Goal: Task Accomplishment & Management: Complete application form

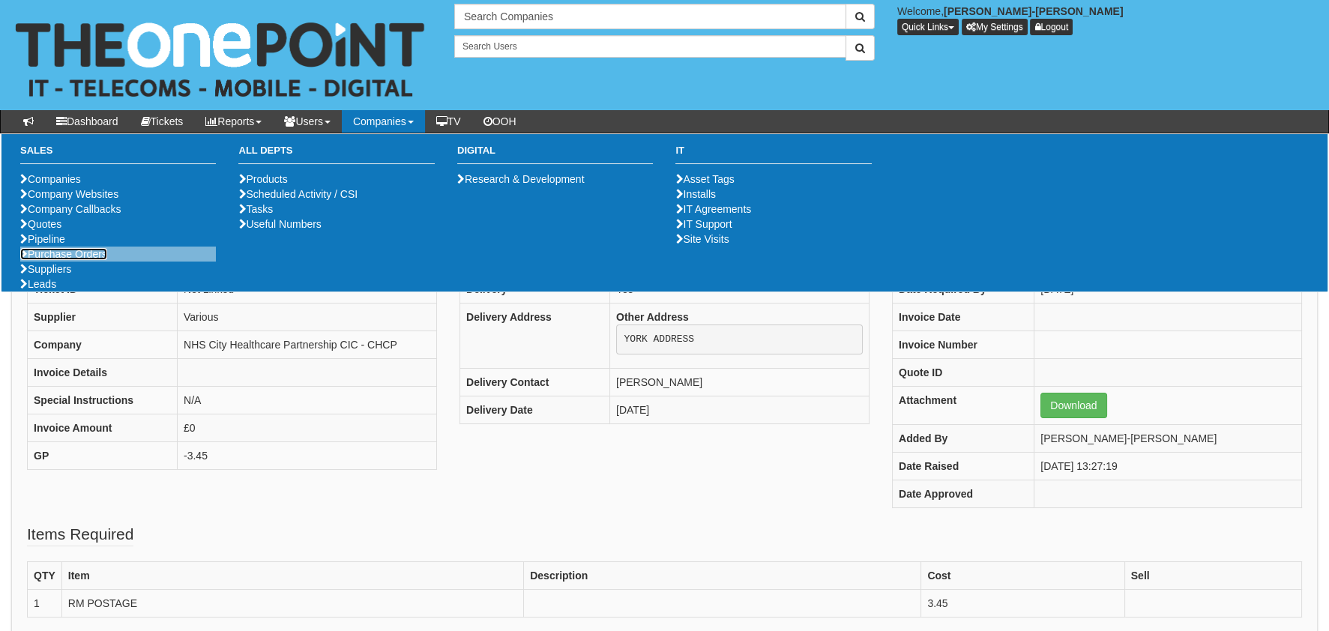
click at [61, 260] on link "Purchase Orders" at bounding box center [63, 254] width 87 height 12
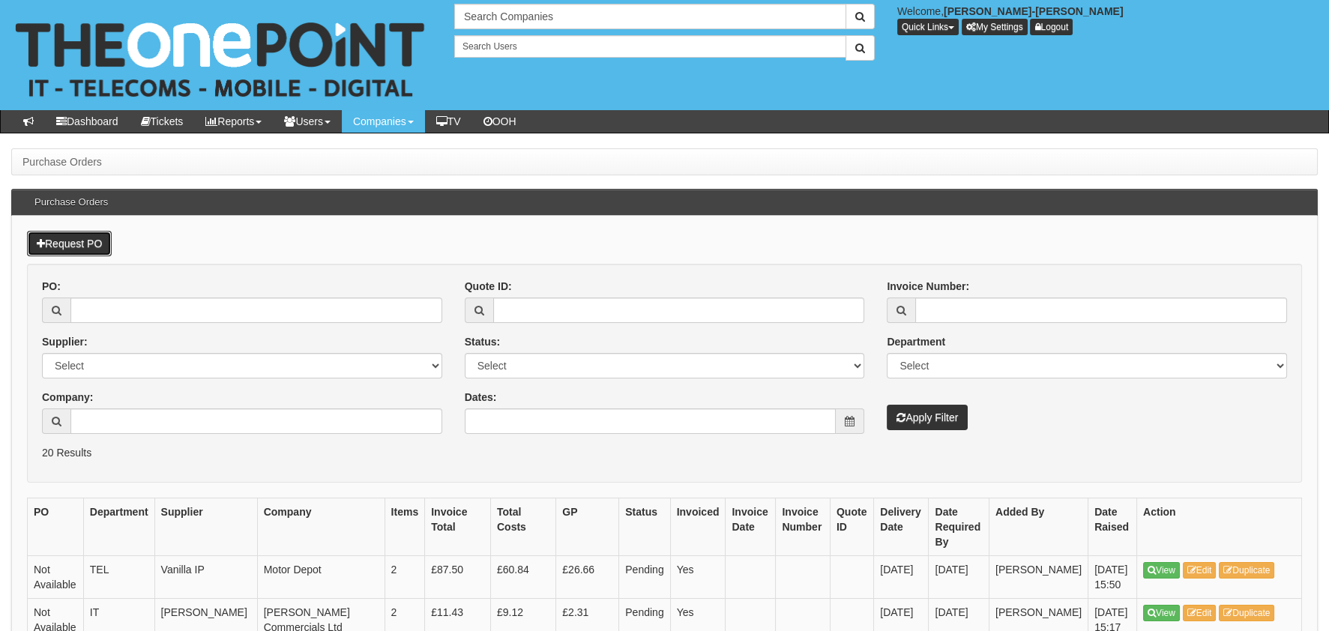
click at [85, 251] on link "Request PO" at bounding box center [69, 243] width 85 height 25
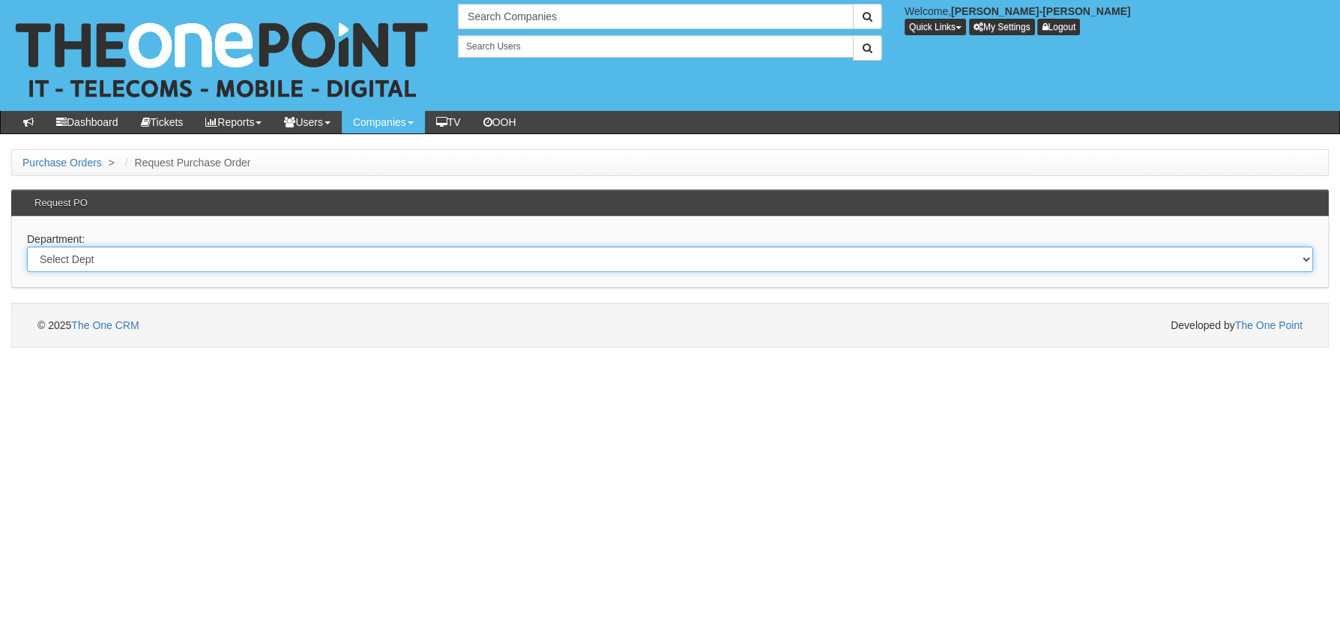
drag, startPoint x: 119, startPoint y: 253, endPoint x: 125, endPoint y: 271, distance: 19.0
click at [120, 253] on select "Select Dept Digital Internal IT Mobiles Marketing Telecoms" at bounding box center [670, 259] width 1286 height 25
select select "?pipeID=&dept=MOB"
click at [27, 247] on select "Select Dept Digital Internal IT Mobiles Marketing Telecoms" at bounding box center [670, 259] width 1286 height 25
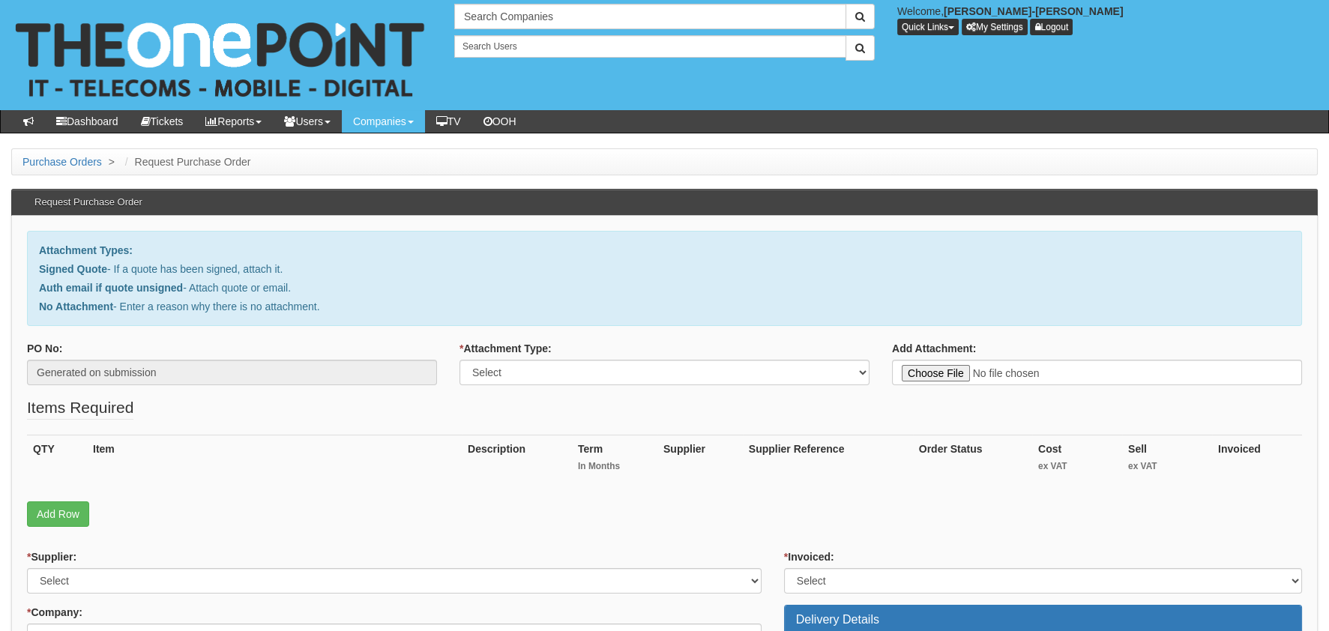
click at [58, 531] on fieldset "Items Required QTY Item Description Term In Months Supplier Supplier Reference …" at bounding box center [664, 465] width 1275 height 138
click at [60, 519] on link "Add Row" at bounding box center [58, 513] width 62 height 25
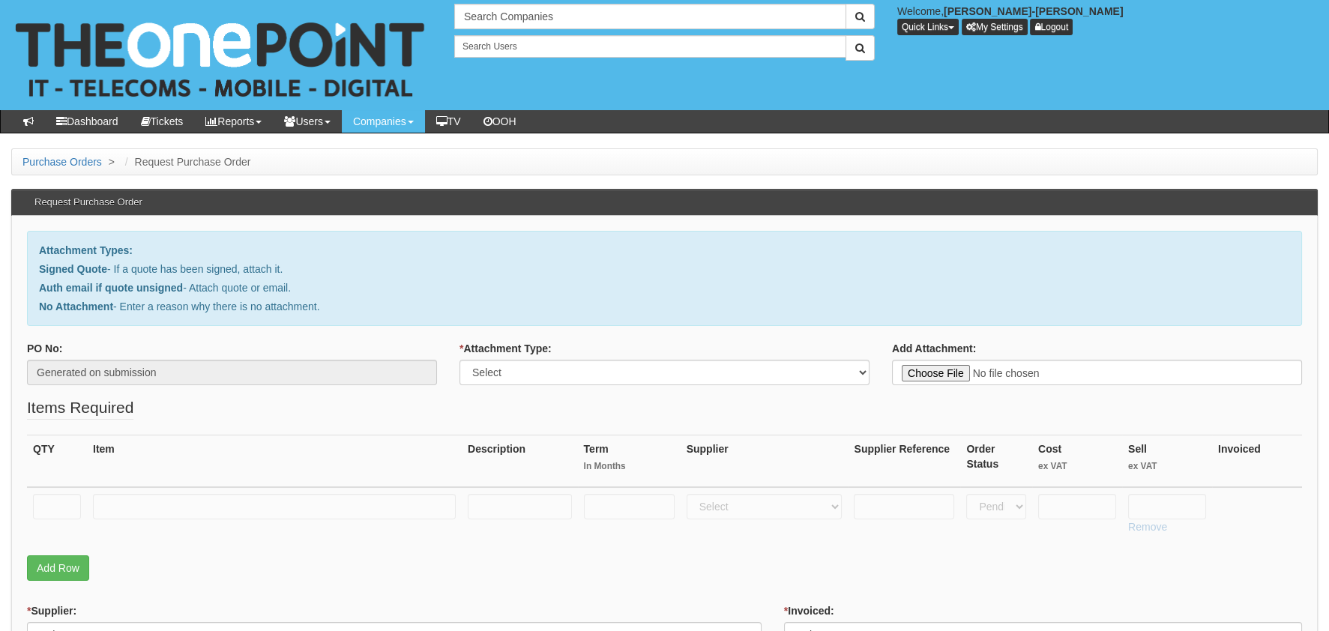
click at [54, 480] on th "QTY" at bounding box center [57, 461] width 60 height 52
click at [62, 505] on input "text" at bounding box center [57, 506] width 48 height 25
type input "1"
click at [166, 479] on th "Item" at bounding box center [274, 461] width 375 height 52
click at [181, 519] on td at bounding box center [274, 513] width 375 height 53
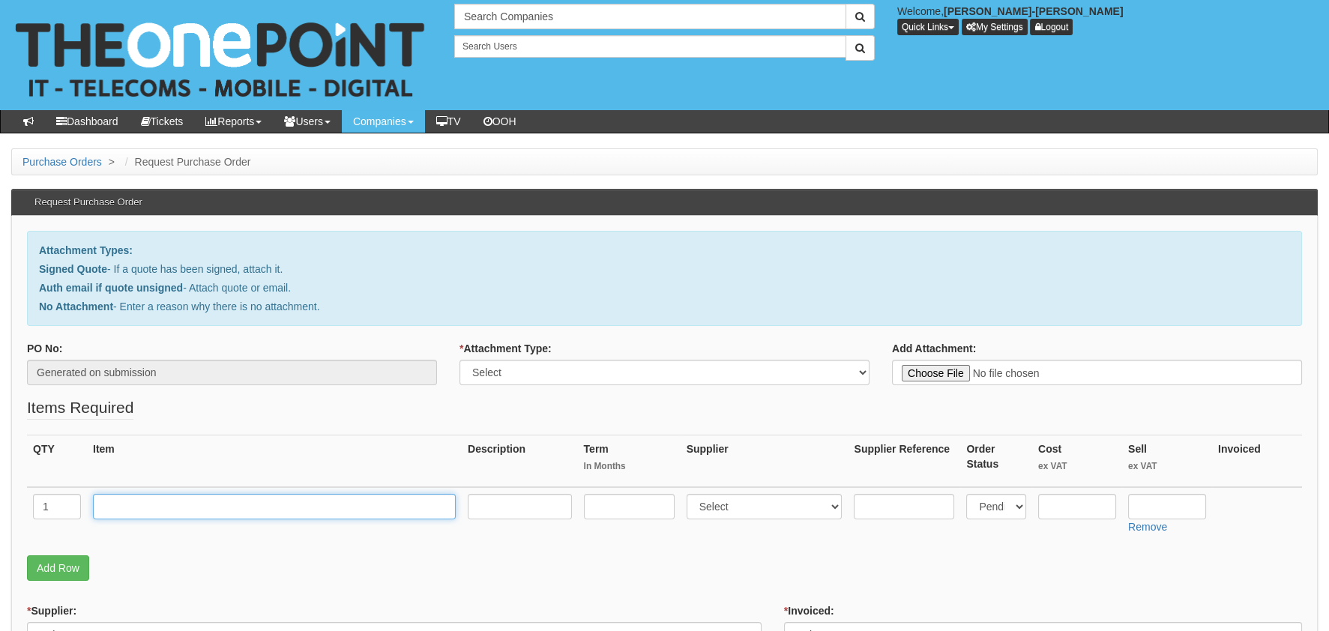
click at [181, 505] on input "text" at bounding box center [274, 506] width 363 height 25
type input "E"
type input "RM DELIERY"
click at [1075, 504] on input "text" at bounding box center [1077, 506] width 78 height 25
type input "3.90"
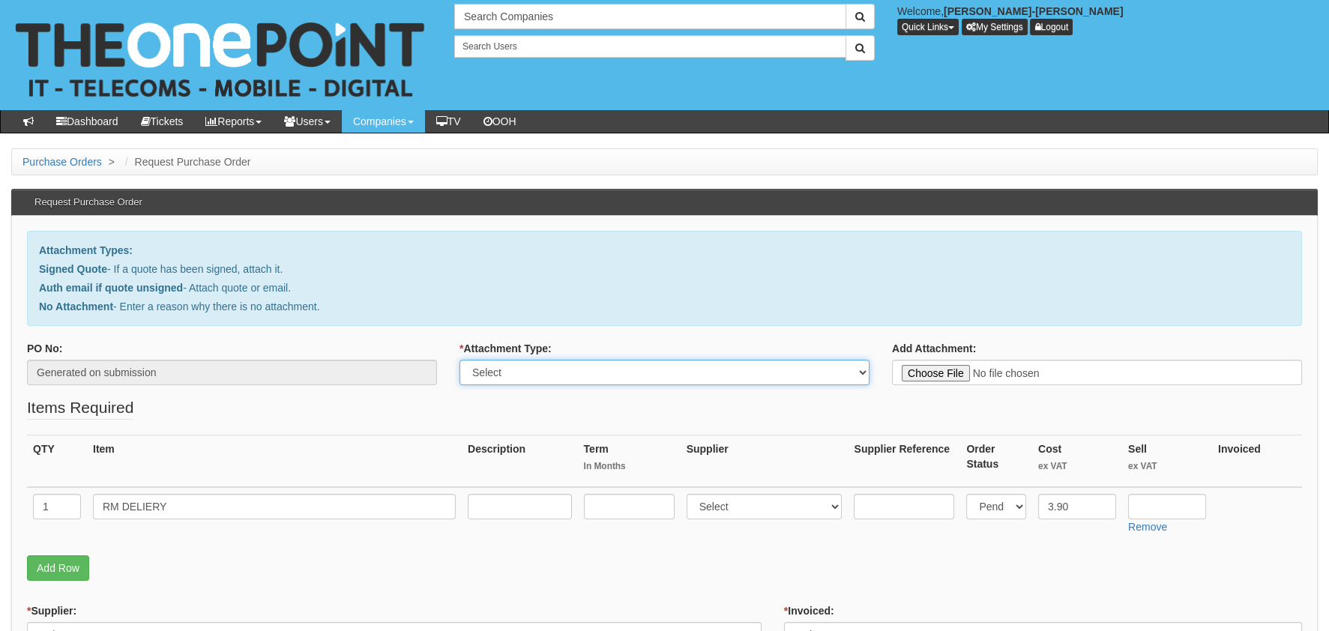
click at [707, 366] on select "Select Signed Quote Auth email with quote if unsigned No Attachment" at bounding box center [664, 372] width 410 height 25
select select "Auth email if quote unsigned"
click at [459, 360] on select "Select Signed Quote Auth email with quote if unsigned No Attachment" at bounding box center [664, 372] width 410 height 25
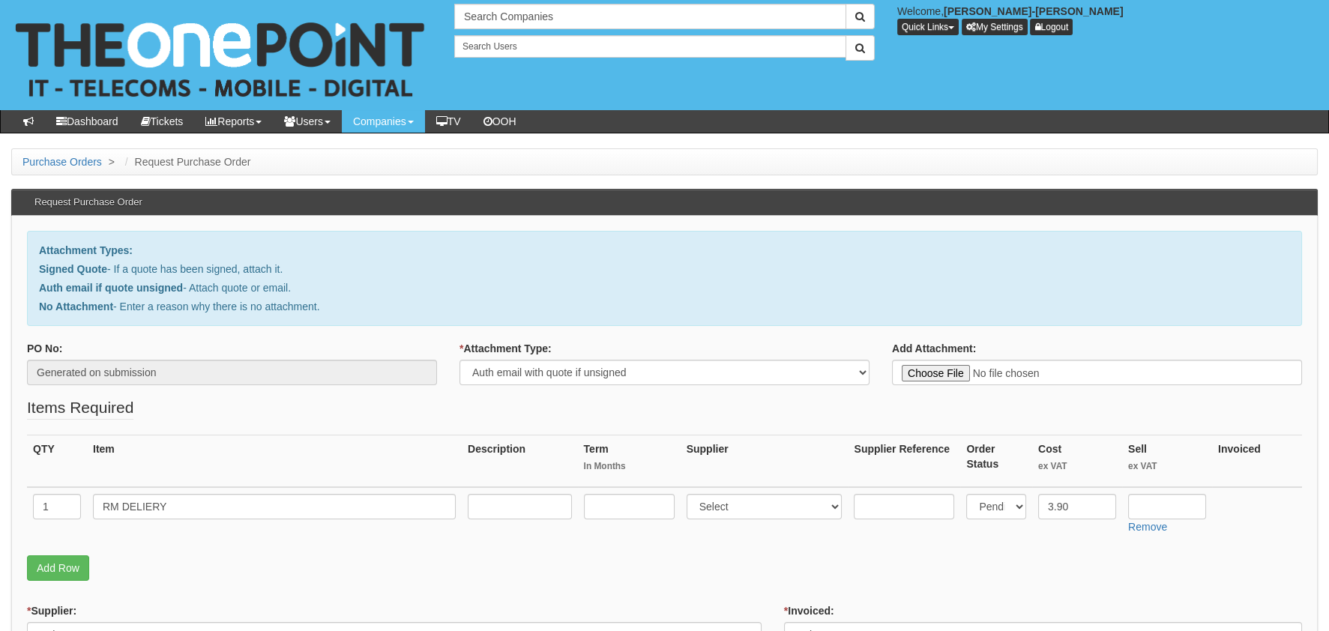
click at [606, 309] on p "No Attachment - Enter a reason why there is no attachment." at bounding box center [664, 306] width 1251 height 15
type input "C:\fakepath\Royal Mail - Postage Confirmation for WP-1445-7340-780.msg"
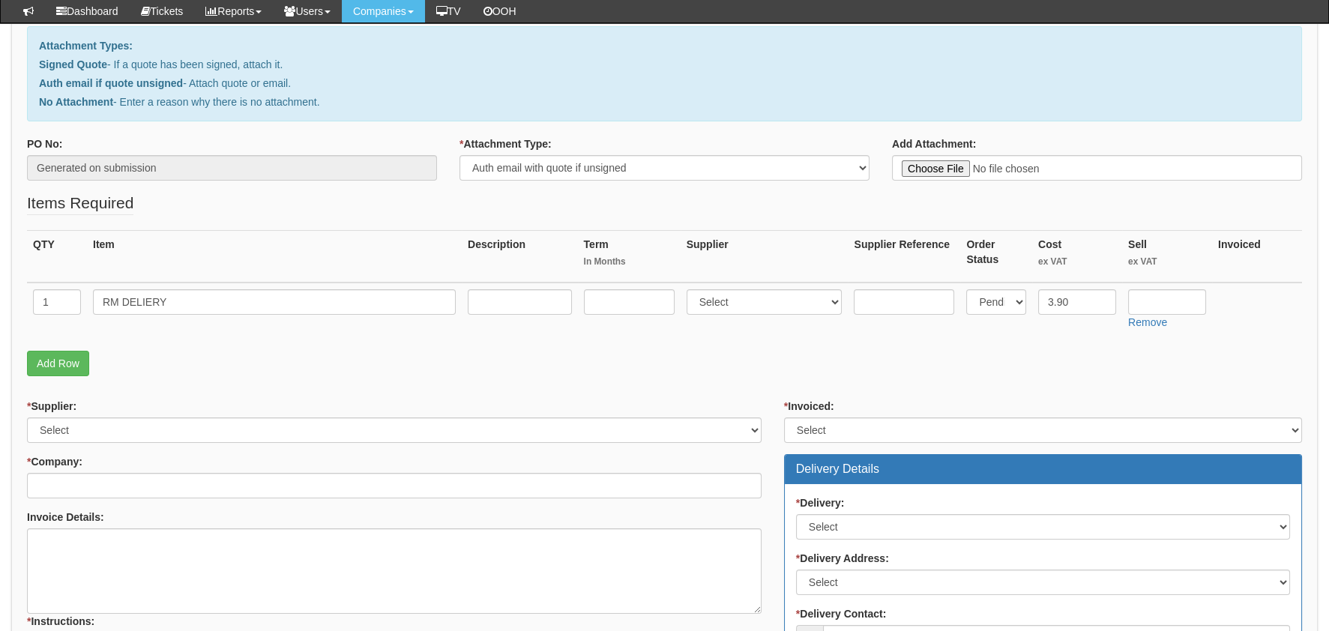
scroll to position [225, 0]
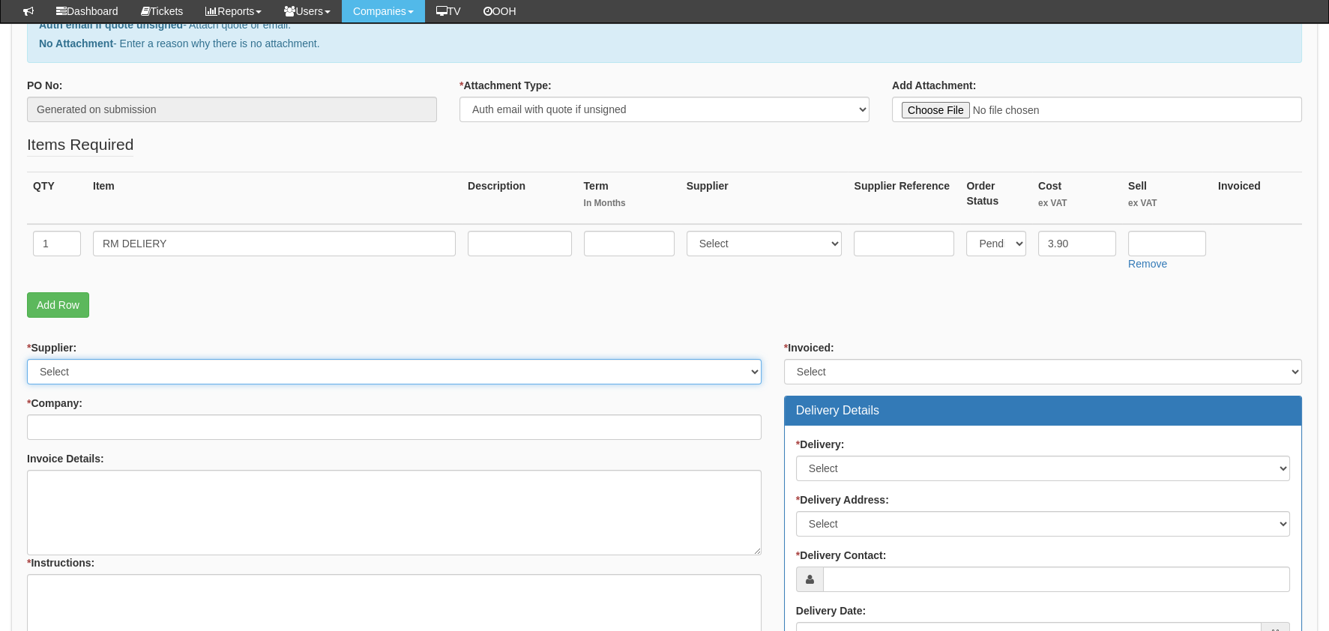
drag, startPoint x: 183, startPoint y: 366, endPoint x: 133, endPoint y: 383, distance: 52.8
click at [183, 366] on select "Select 123 REG.co.uk 1Password 3 4Gon AA Jones Electric Ltd Abzorb Access Group…" at bounding box center [394, 371] width 734 height 25
select select "124"
click at [27, 359] on select "Select 123 REG.co.uk 1Password 3 4Gon AA Jones Electric Ltd Abzorb Access Group…" at bounding box center [394, 371] width 734 height 25
click at [160, 412] on div "* Company:" at bounding box center [394, 418] width 734 height 44
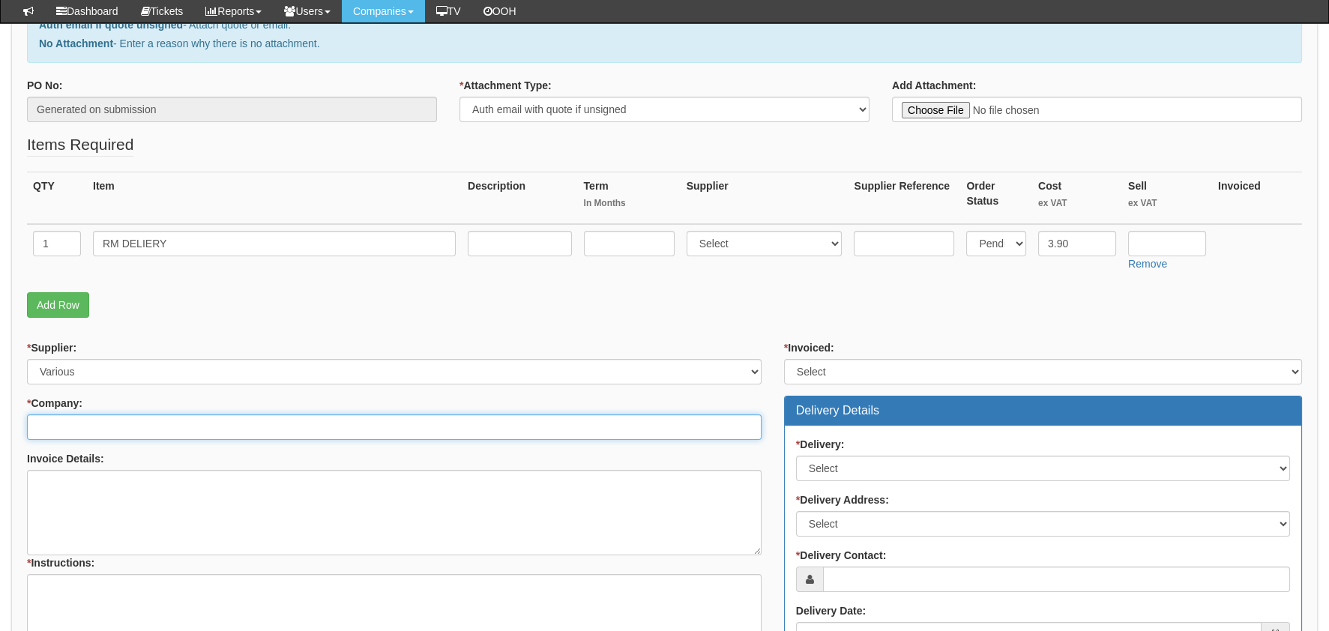
click at [163, 417] on input "* Company:" at bounding box center [394, 426] width 734 height 25
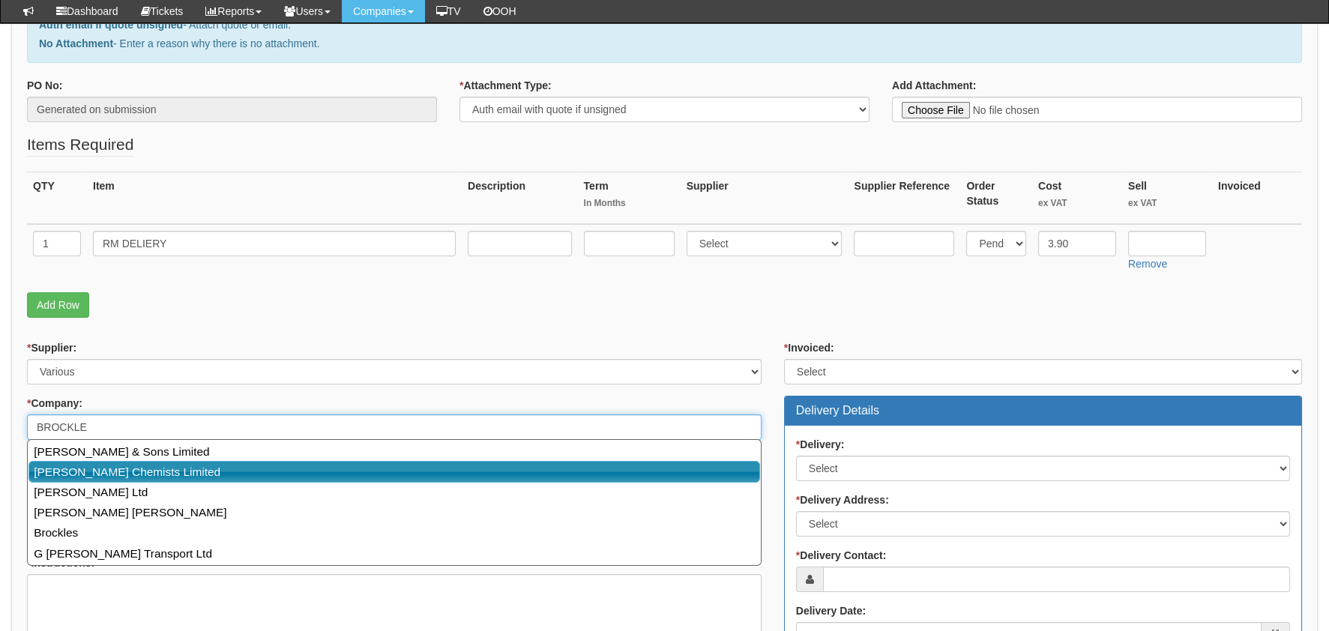
click at [175, 474] on link "[PERSON_NAME] Chemists Limited" at bounding box center [393, 472] width 731 height 22
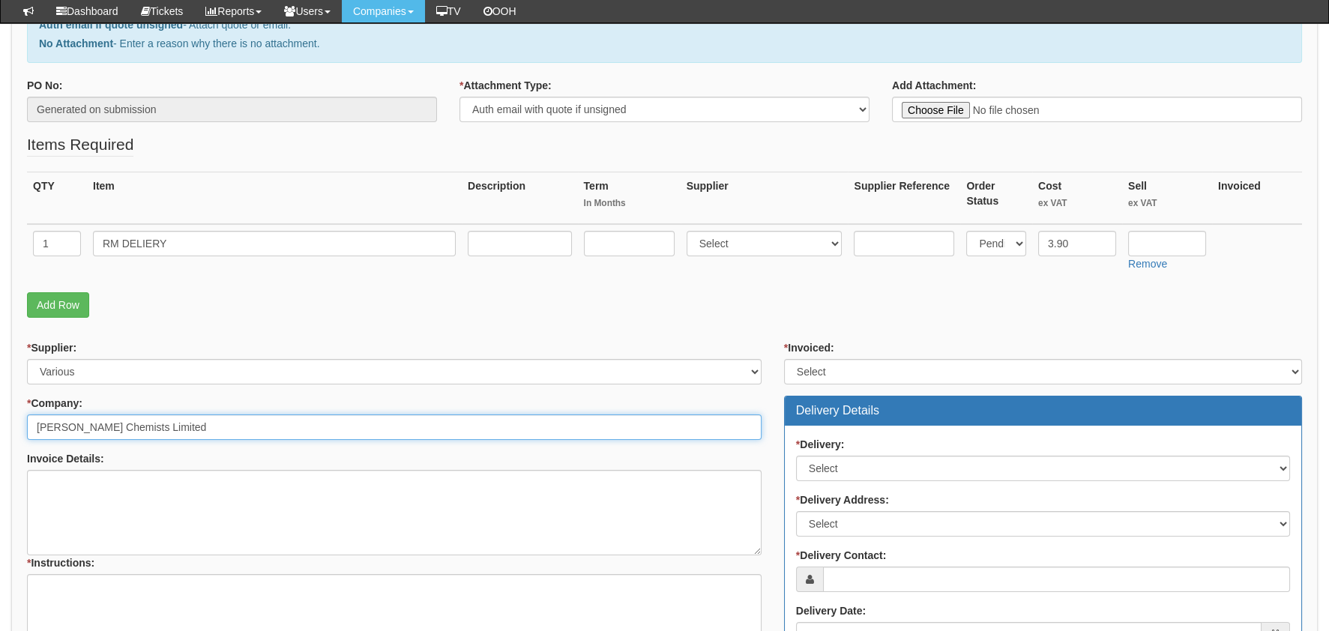
type input "[PERSON_NAME] Chemists Limited"
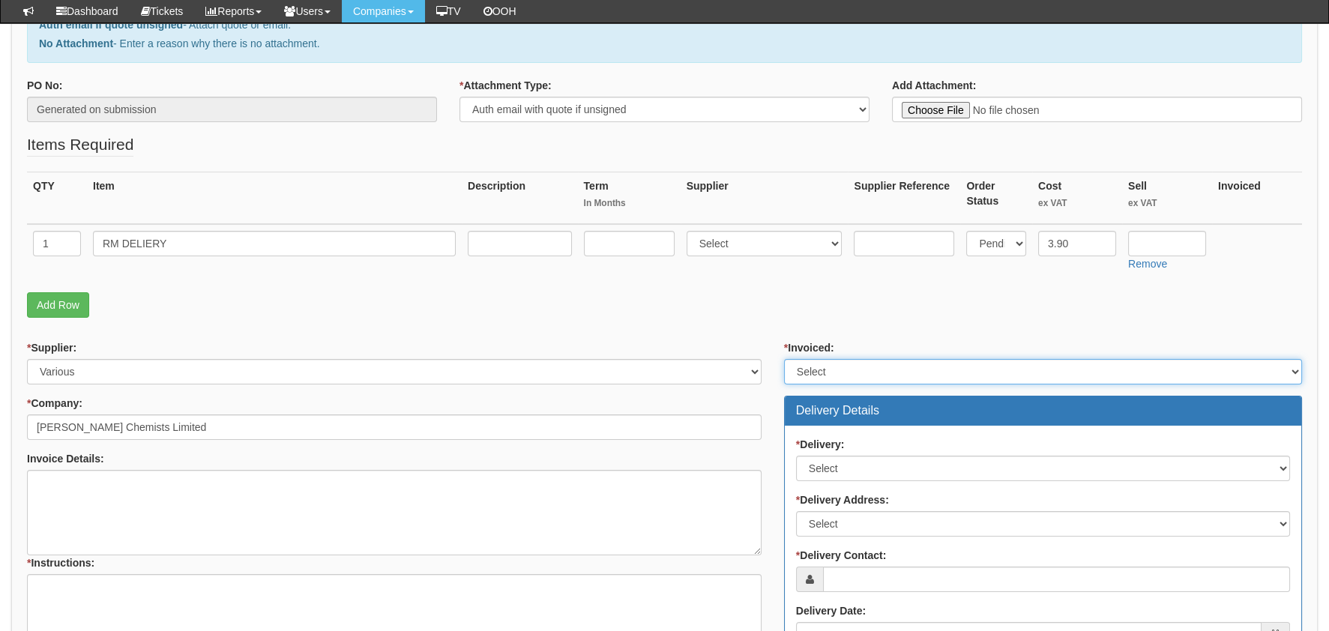
drag, startPoint x: 799, startPoint y: 375, endPoint x: 806, endPoint y: 384, distance: 11.1
click at [800, 375] on select "Select Yes No N/A STB (part of order)" at bounding box center [1043, 371] width 518 height 25
select select "2"
click at [784, 359] on select "Select Yes No N/A STB (part of order)" at bounding box center [1043, 371] width 518 height 25
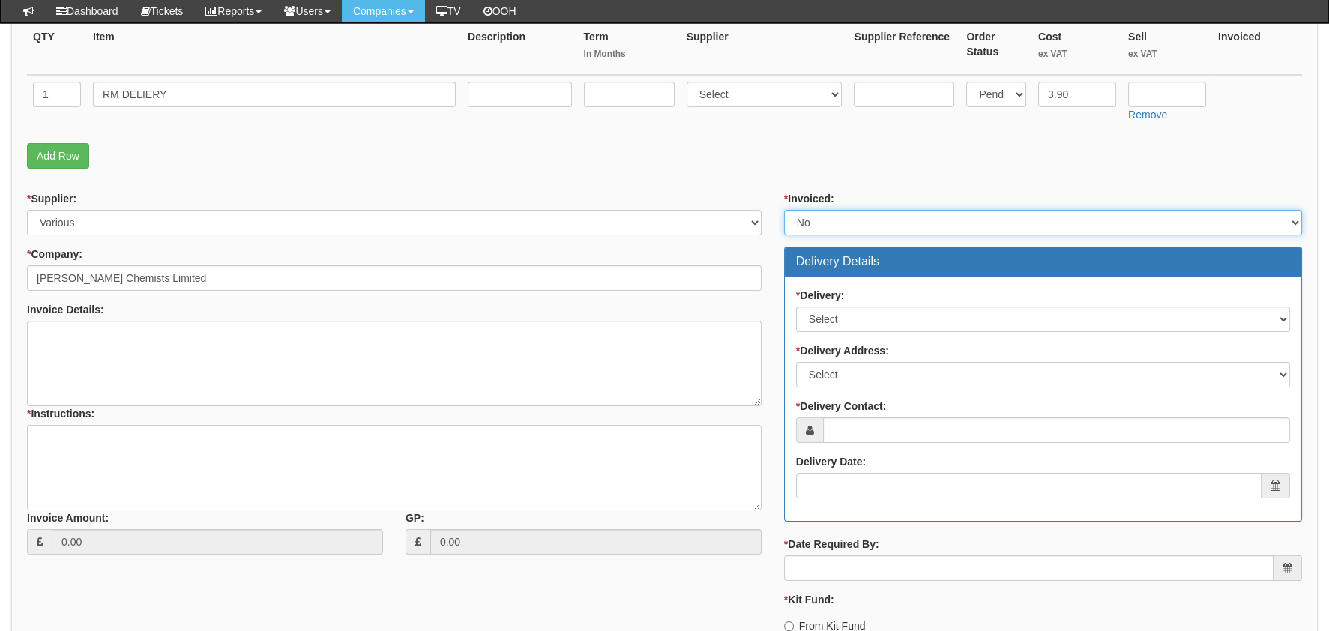
scroll to position [374, 0]
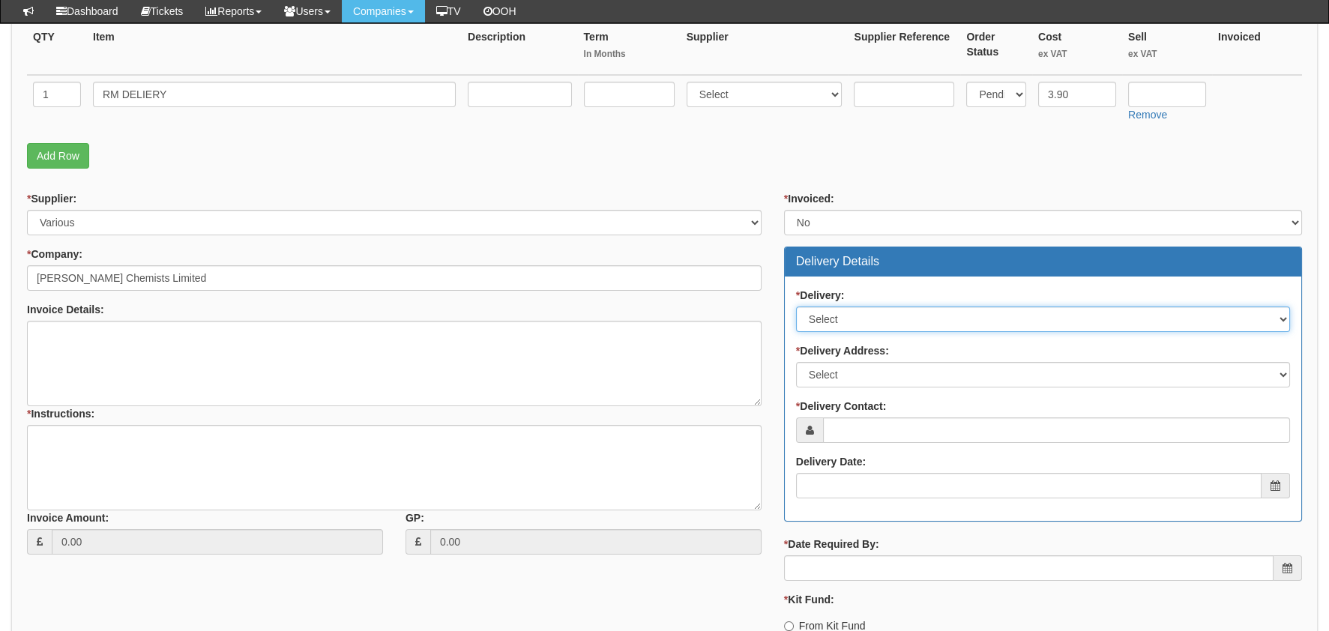
drag, startPoint x: 859, startPoint y: 312, endPoint x: 863, endPoint y: 330, distance: 19.1
click at [859, 312] on select "Select No Not Applicable Yes" at bounding box center [1043, 318] width 494 height 25
select select "1"
click at [796, 306] on select "Select No Not Applicable Yes" at bounding box center [1043, 318] width 494 height 25
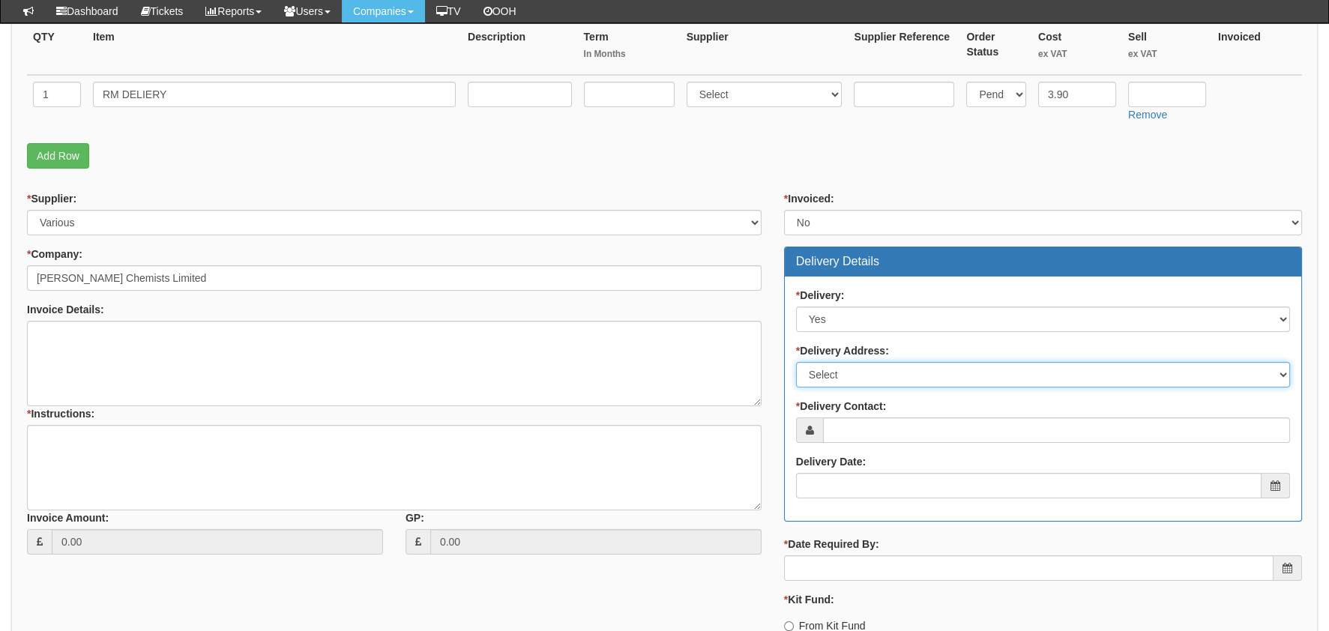
click at [859, 373] on select "Select Not Applicable Main Address - HU5 5JW Other" at bounding box center [1043, 374] width 494 height 25
select select "company_main_address"
click at [796, 362] on select "Select Not Applicable Main Address - HU5 5JW Other" at bounding box center [1043, 374] width 494 height 25
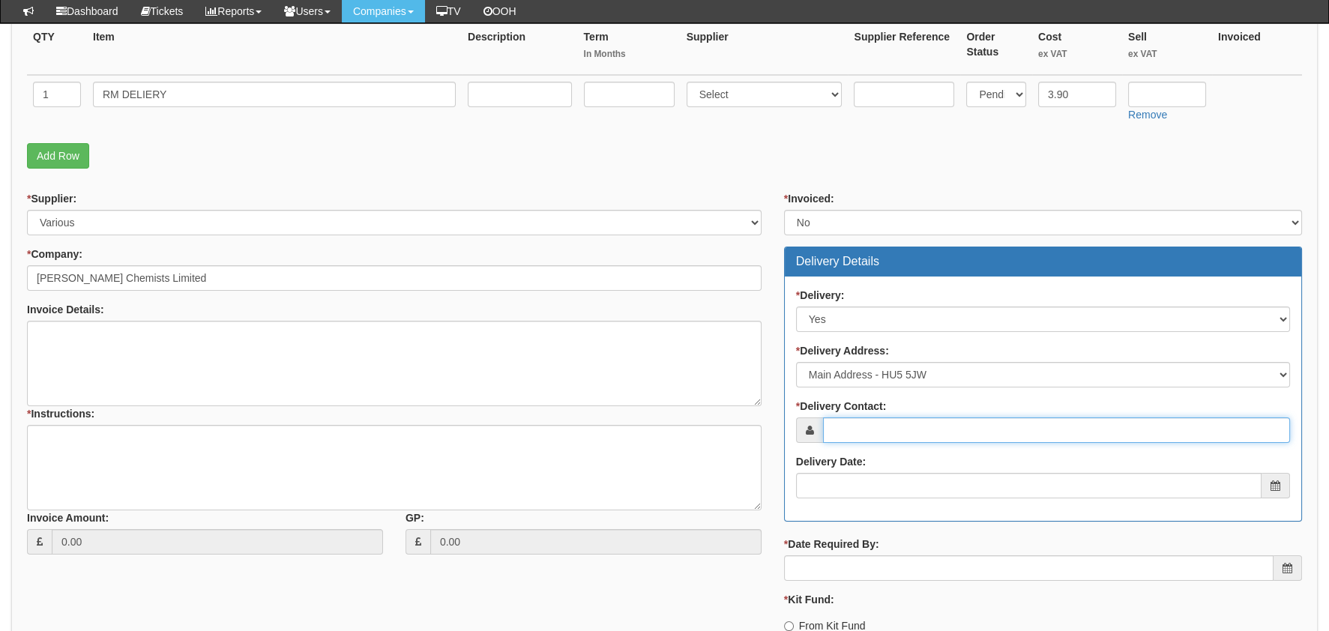
click at [880, 417] on input "* Delivery Contact:" at bounding box center [1056, 429] width 467 height 25
type input "A"
type input "MAIN"
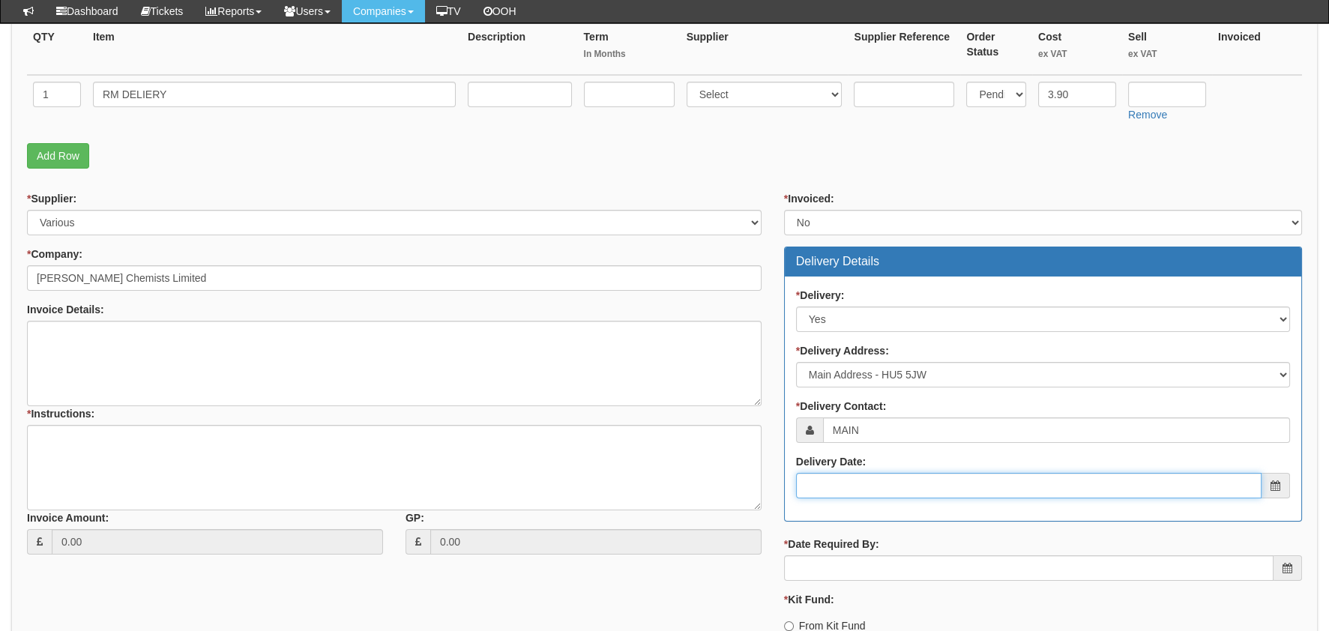
click at [898, 486] on input "Delivery Date:" at bounding box center [1028, 485] width 465 height 25
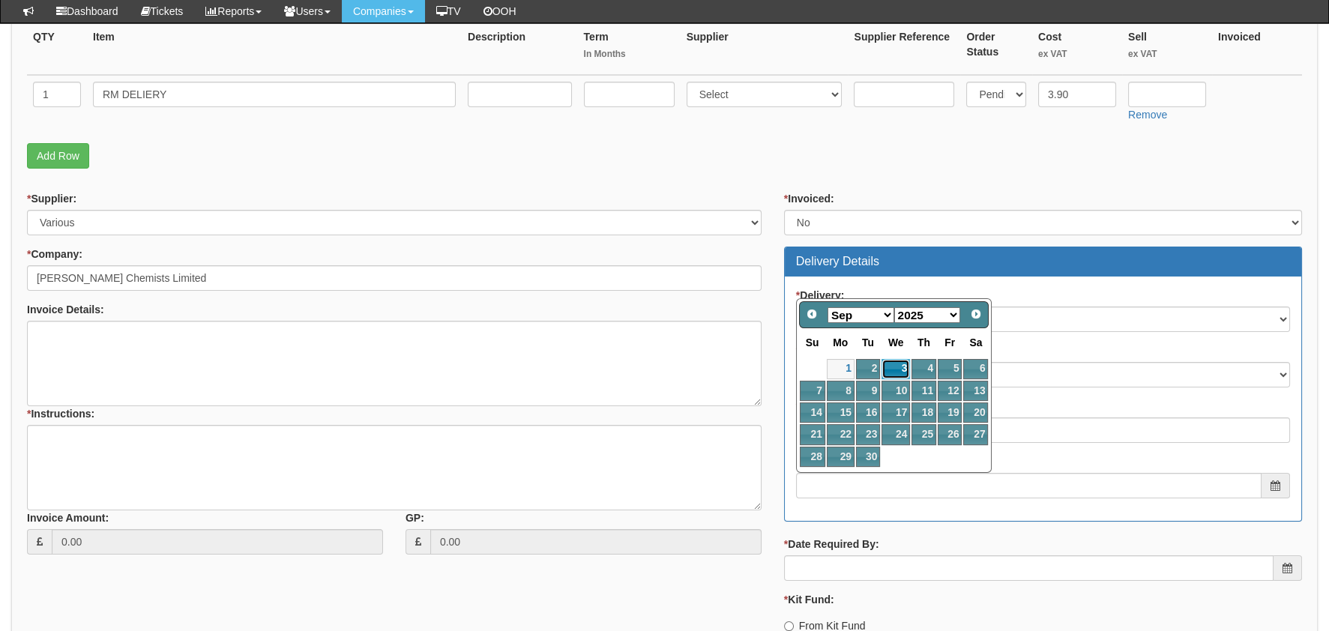
drag, startPoint x: 894, startPoint y: 370, endPoint x: 896, endPoint y: 378, distance: 7.8
click at [894, 370] on link "3" at bounding box center [895, 369] width 28 height 20
type input "2025-09-03"
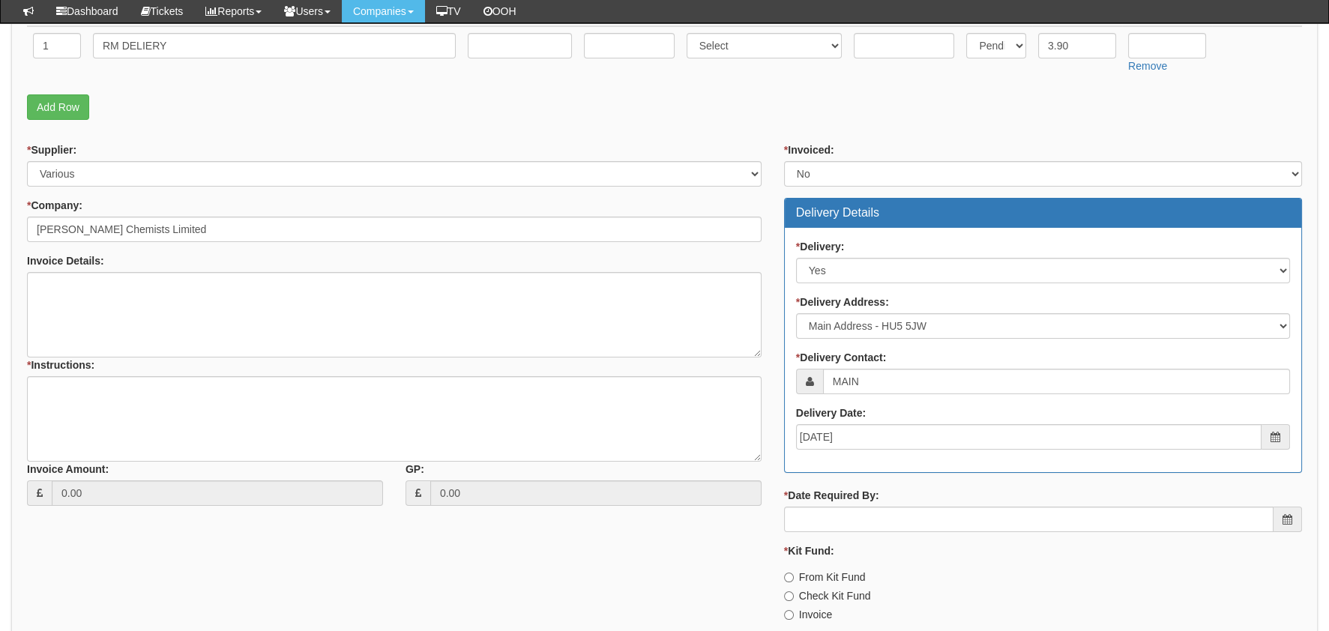
scroll to position [450, 0]
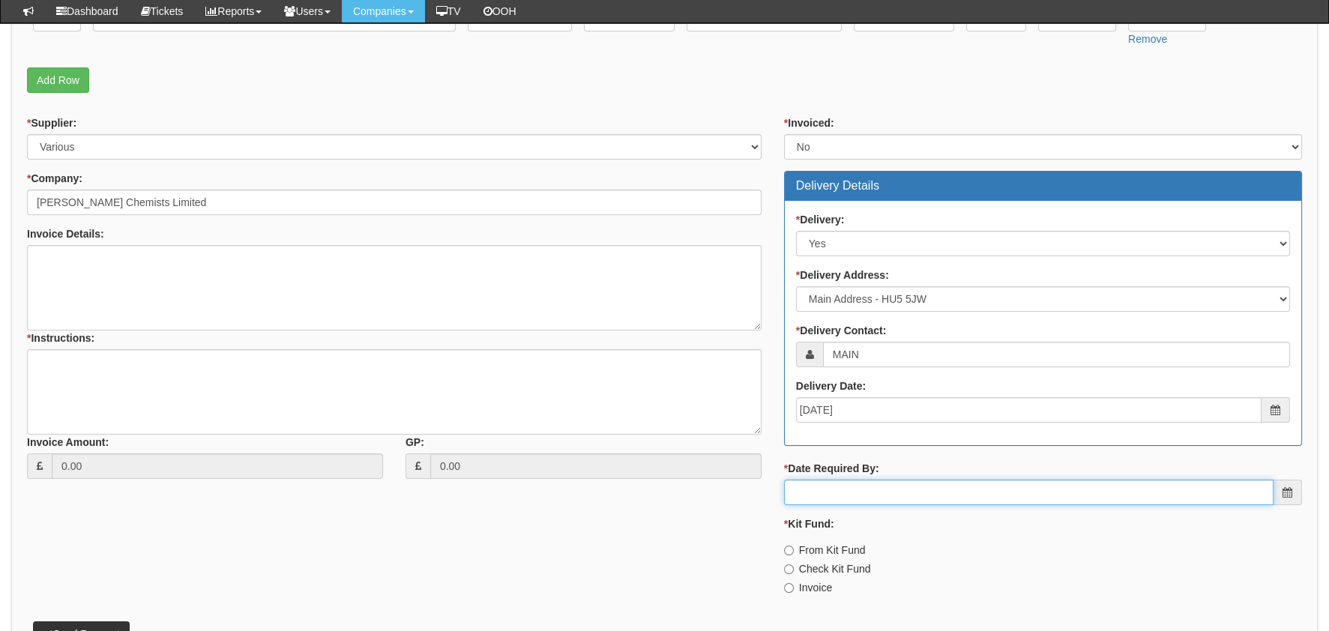
click at [864, 492] on input "* Date Required By:" at bounding box center [1028, 492] width 489 height 25
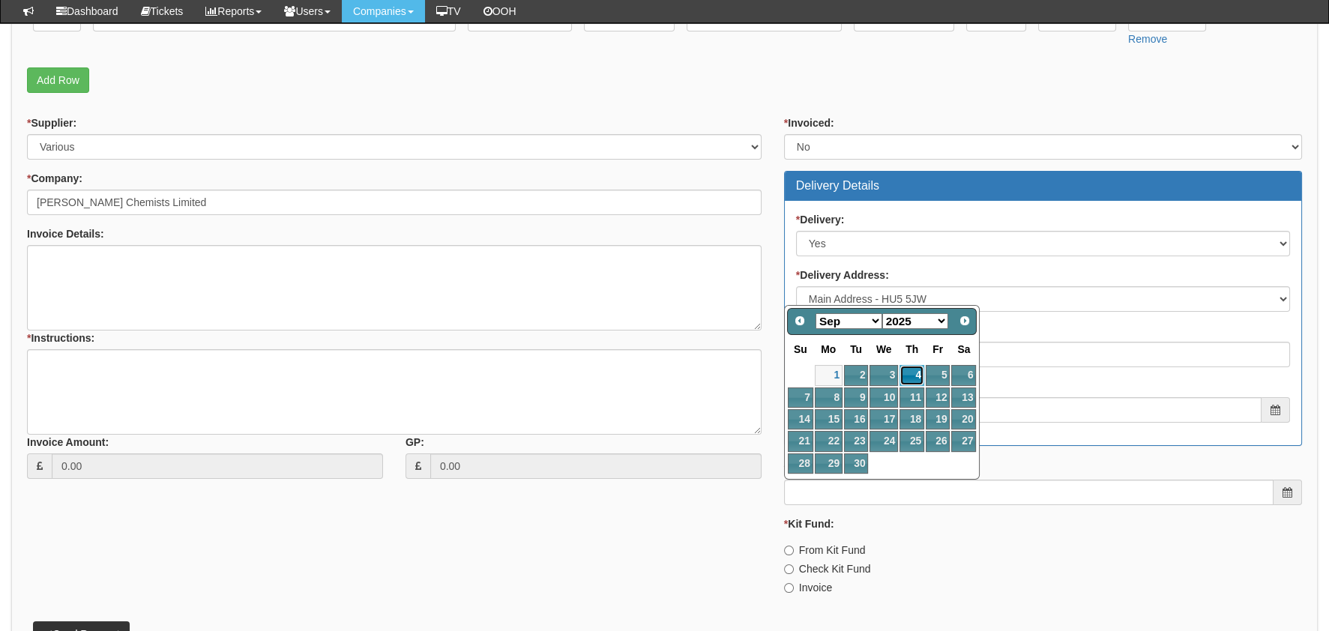
click at [914, 370] on link "4" at bounding box center [911, 375] width 25 height 20
type input "2025-09-04"
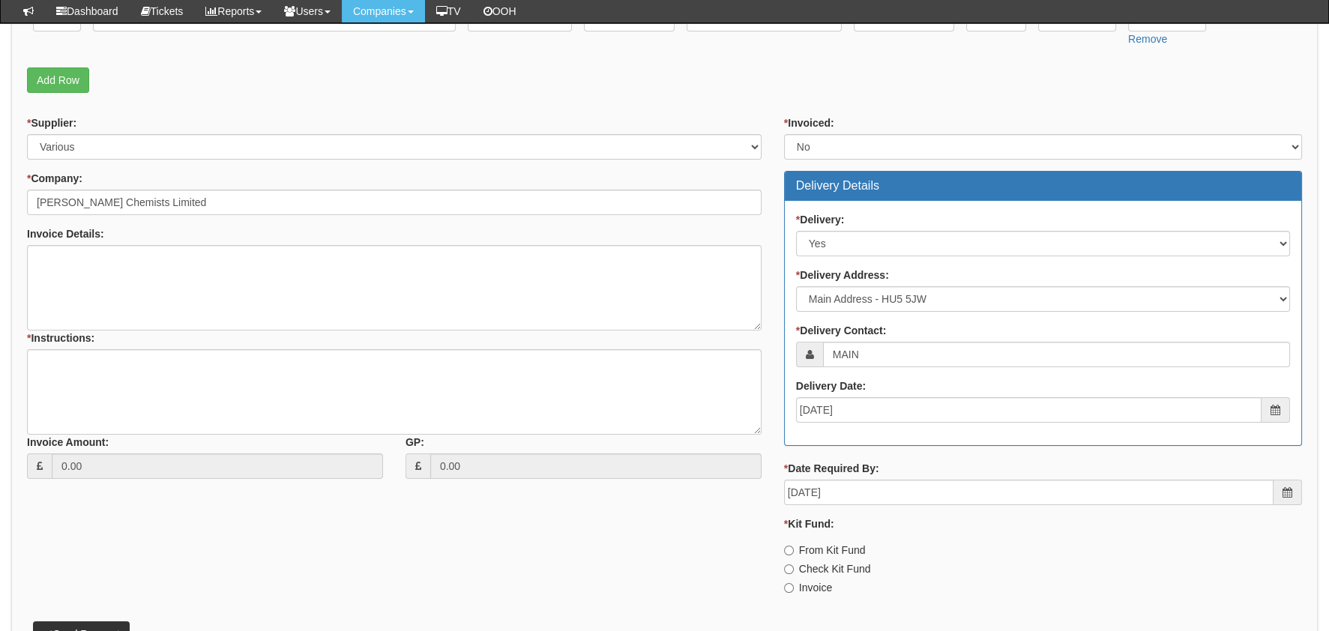
click at [821, 586] on label "Invoice" at bounding box center [808, 587] width 48 height 15
click at [794, 586] on input "Invoice" at bounding box center [789, 588] width 10 height 10
radio input "true"
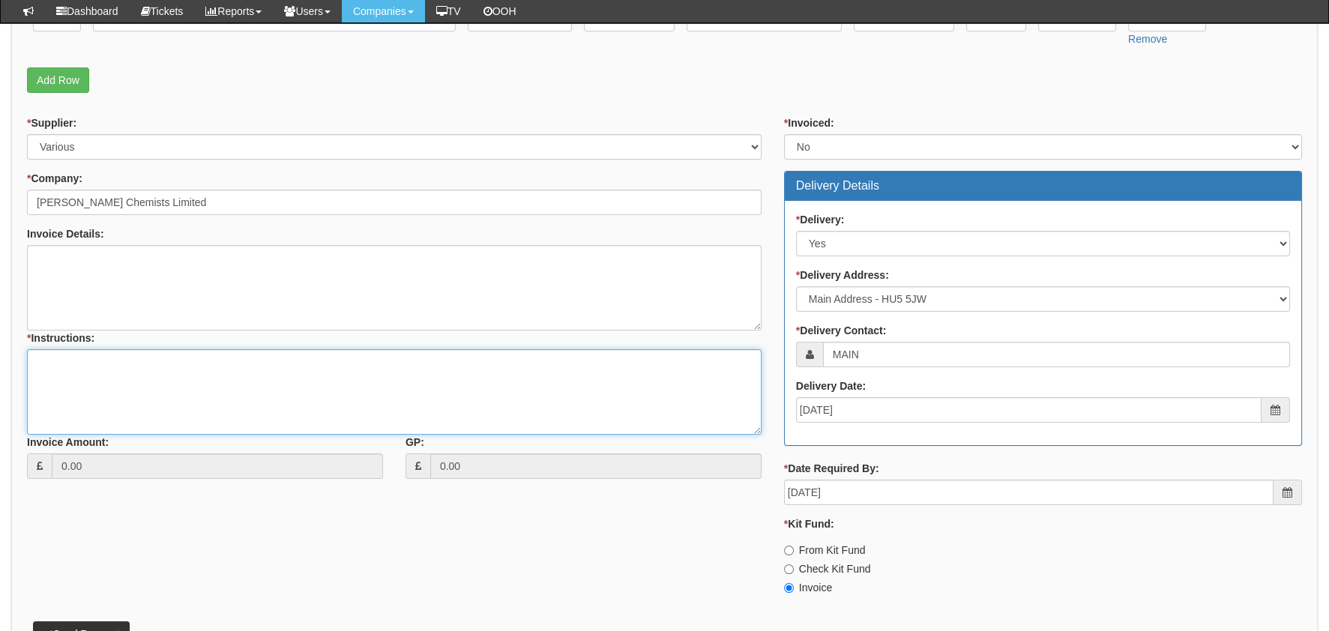
click at [313, 356] on textarea "* Instructions:" at bounding box center [394, 391] width 734 height 85
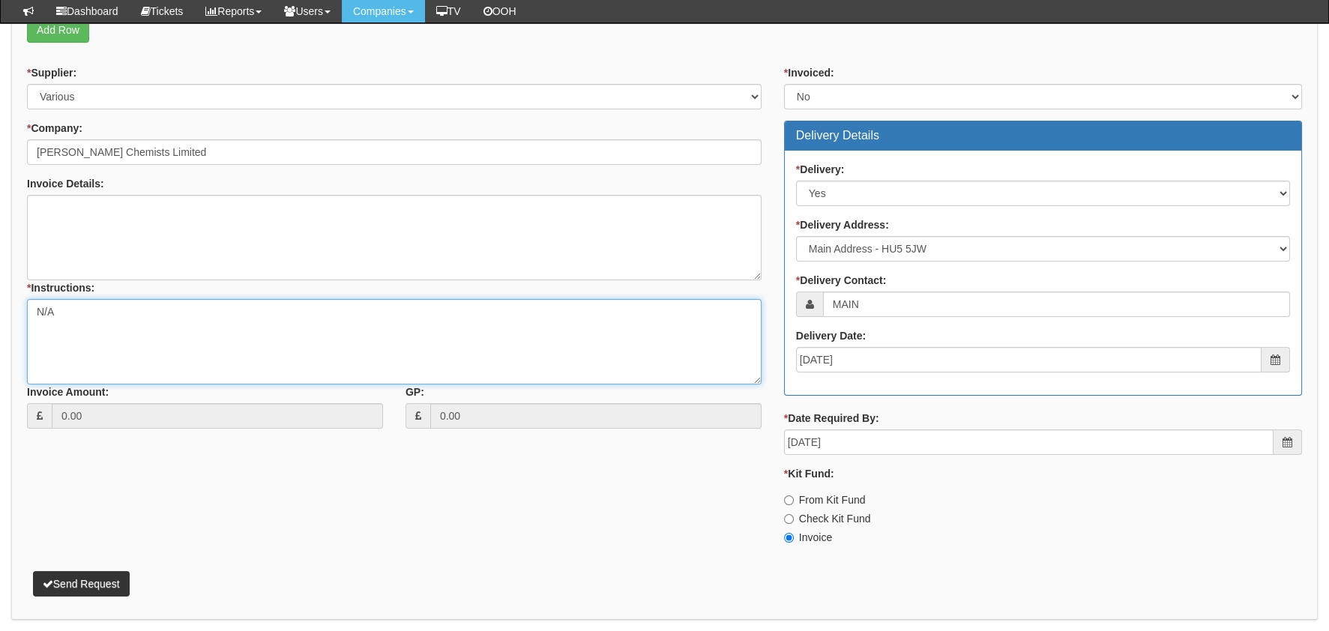
scroll to position [524, 0]
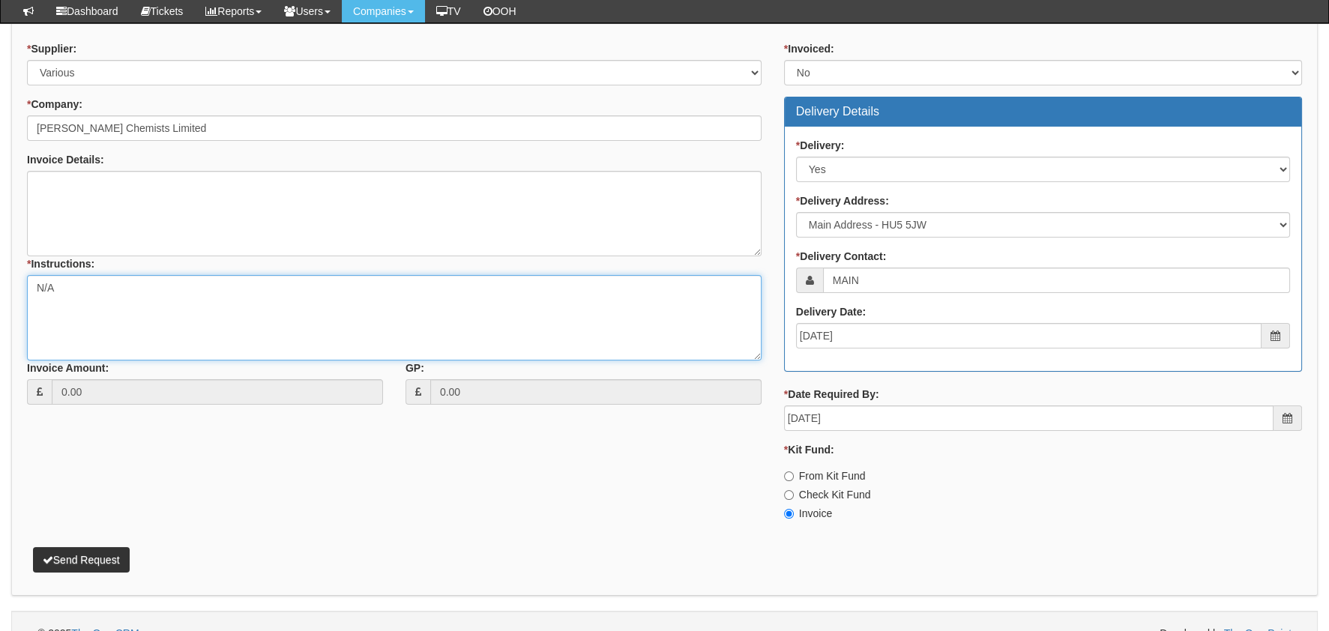
type textarea "N/A"
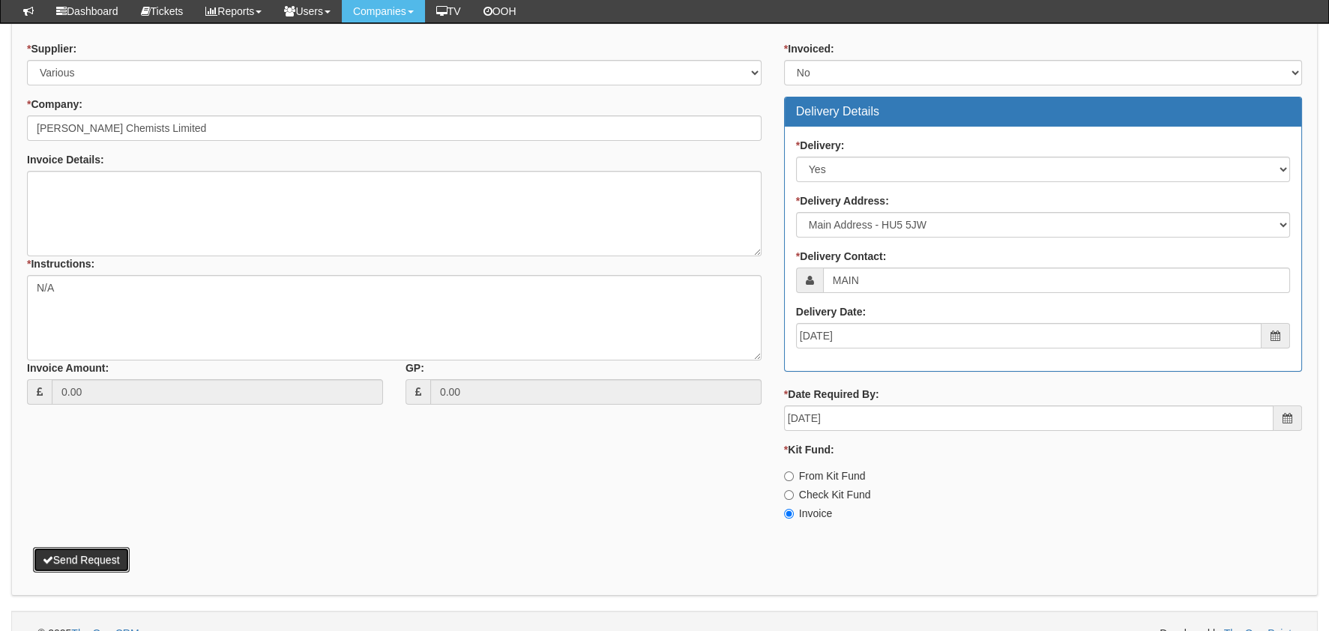
click at [93, 582] on div "Attachment Types: Signed Quote - If a quote has been signed, attach it. Auth em…" at bounding box center [664, 125] width 1306 height 942
click at [104, 558] on button "Send Request" at bounding box center [81, 559] width 97 height 25
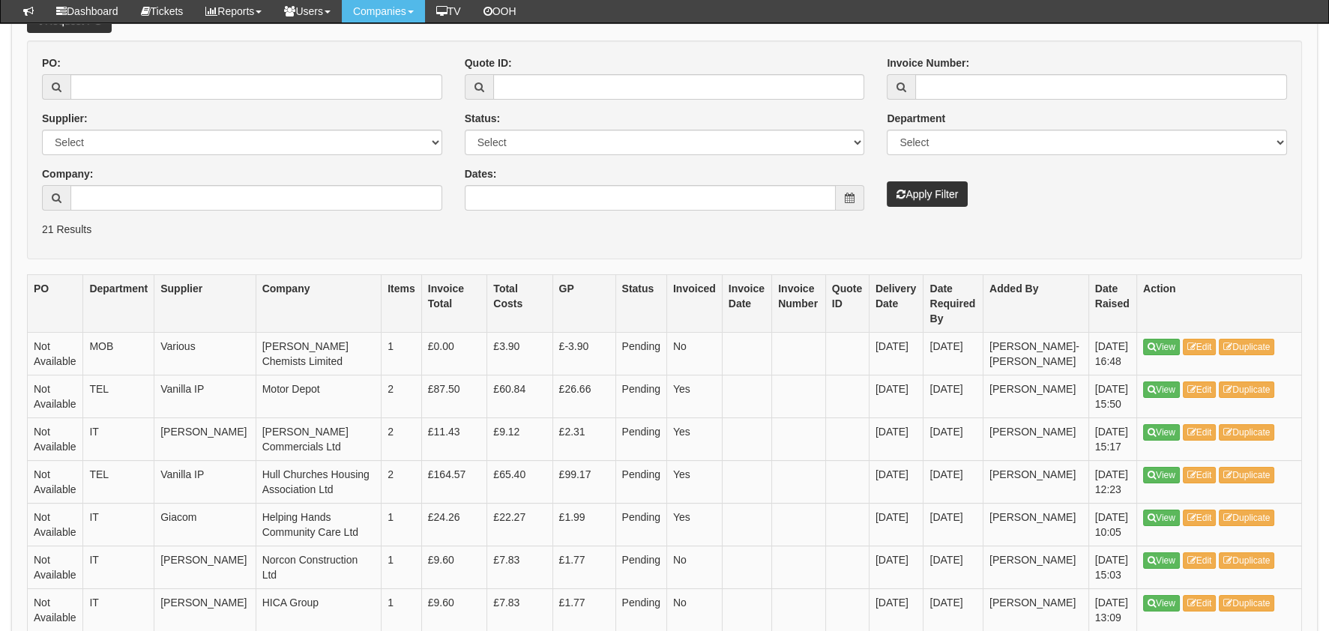
scroll to position [225, 0]
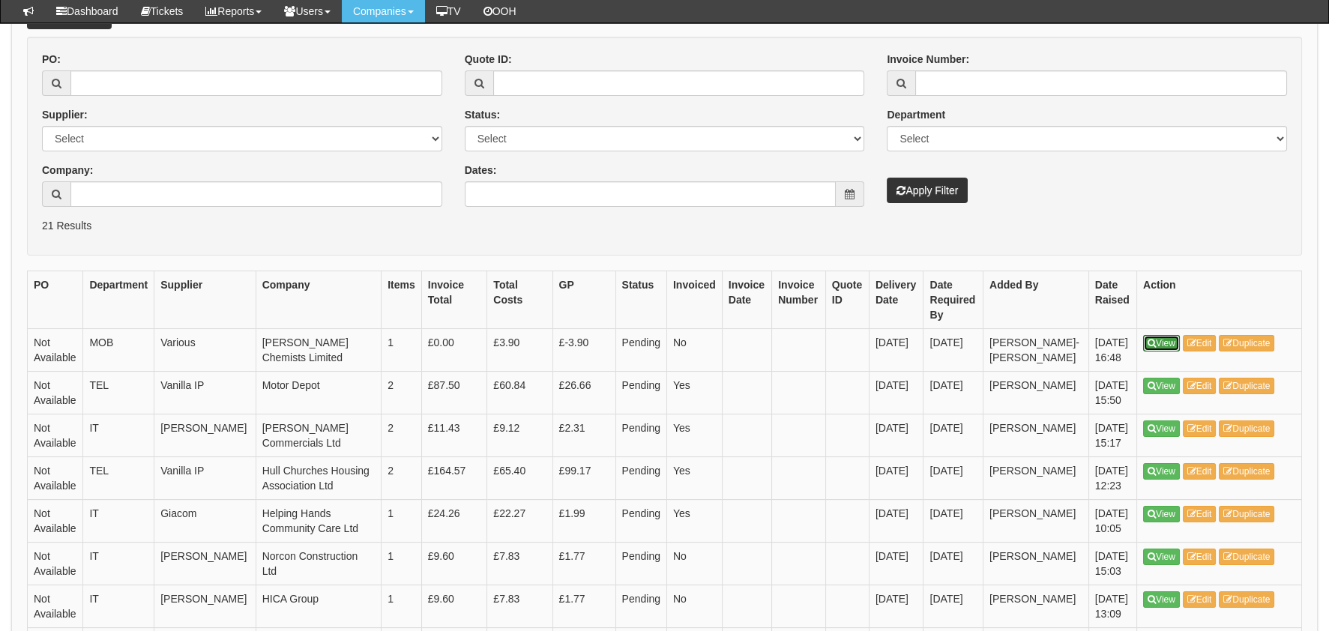
drag, startPoint x: 1172, startPoint y: 339, endPoint x: 1045, endPoint y: 182, distance: 202.5
click at [1172, 339] on link "View" at bounding box center [1161, 343] width 37 height 16
